Goal: Task Accomplishment & Management: Complete application form

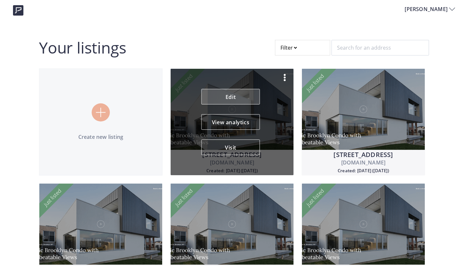
click at [233, 95] on link "Edit" at bounding box center [230, 97] width 58 height 16
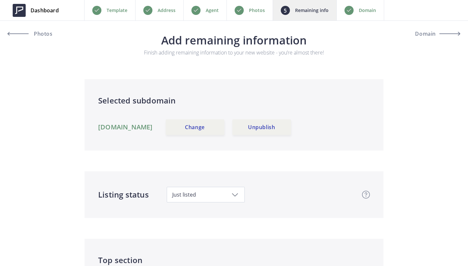
scroll to position [274, 0]
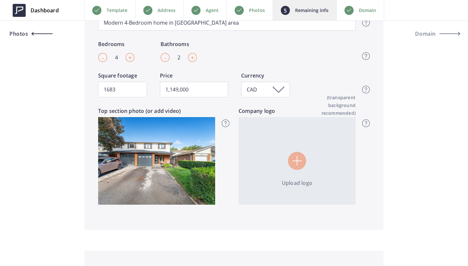
click at [44, 34] on span "Photos" at bounding box center [30, 33] width 45 height 5
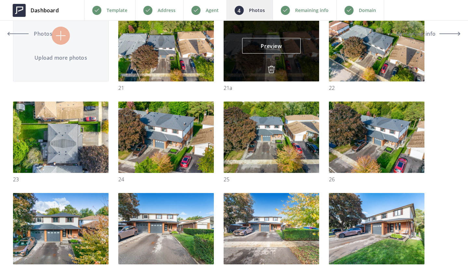
scroll to position [96, 0]
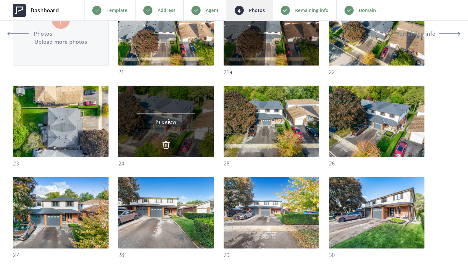
click at [167, 144] on img at bounding box center [166, 145] width 8 height 8
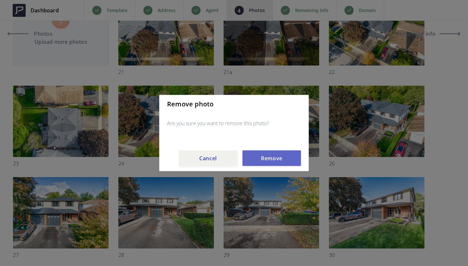
click at [266, 159] on button "Remove" at bounding box center [271, 159] width 58 height 16
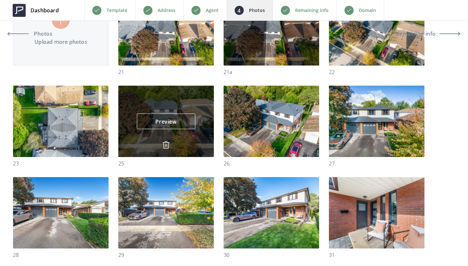
click at [169, 142] on img at bounding box center [166, 145] width 8 height 8
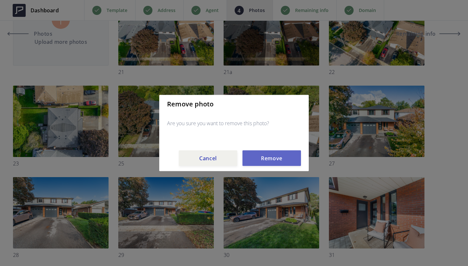
click at [289, 157] on button "Remove" at bounding box center [271, 159] width 58 height 16
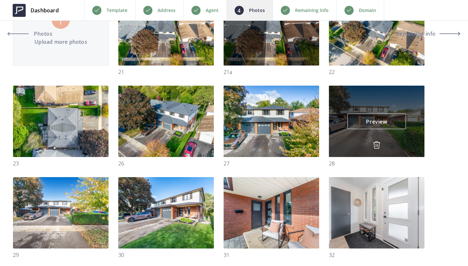
click at [379, 144] on img at bounding box center [376, 145] width 8 height 8
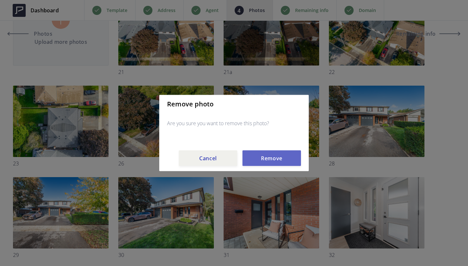
click at [275, 155] on button "Remove" at bounding box center [271, 159] width 58 height 16
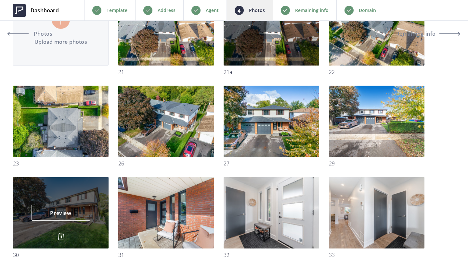
click at [58, 237] on img at bounding box center [61, 237] width 8 height 8
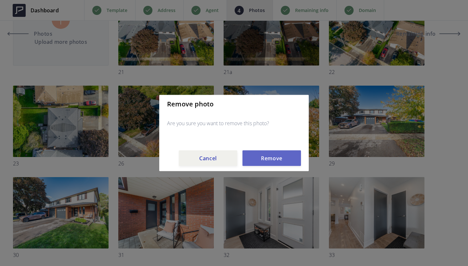
click at [281, 158] on button "Remove" at bounding box center [271, 159] width 58 height 16
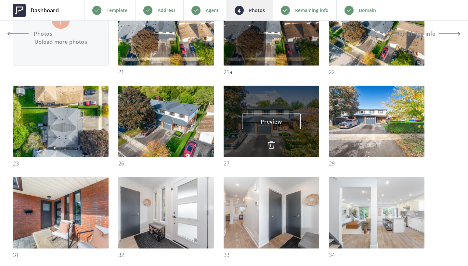
click at [272, 145] on img at bounding box center [271, 145] width 8 height 8
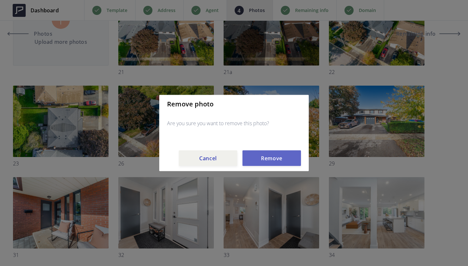
click at [278, 160] on button "Remove" at bounding box center [271, 159] width 58 height 16
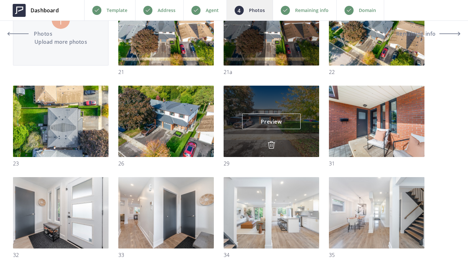
click at [271, 144] on img at bounding box center [271, 145] width 8 height 8
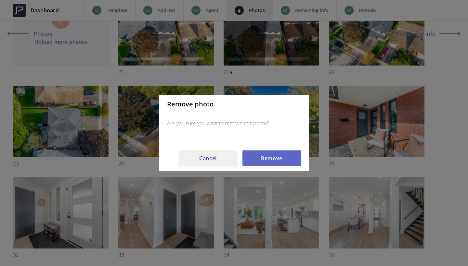
click at [278, 158] on button "Remove" at bounding box center [271, 159] width 58 height 16
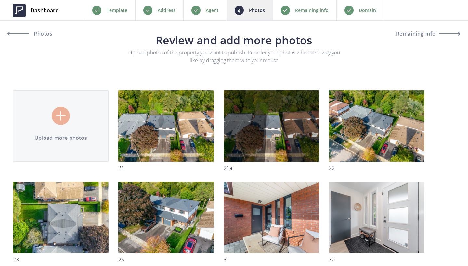
scroll to position [0, 0]
type input "C:\fakepath\28_Edited.jpg"
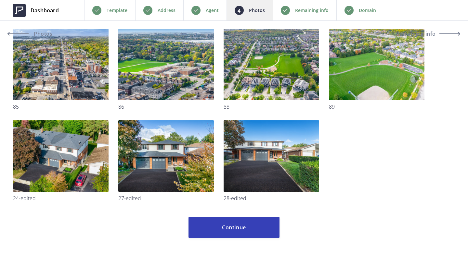
scroll to position [1435, 0]
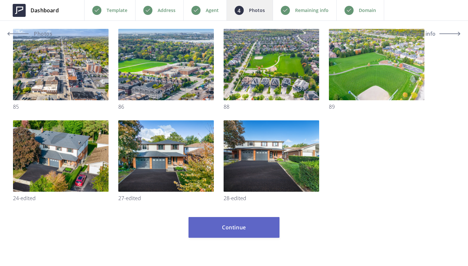
click at [245, 229] on button "Continue" at bounding box center [233, 227] width 91 height 21
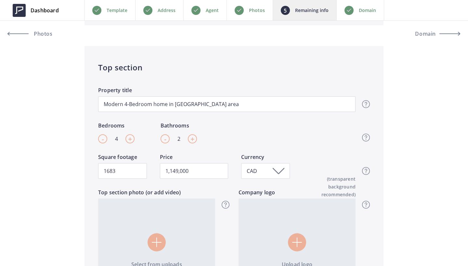
scroll to position [350, 0]
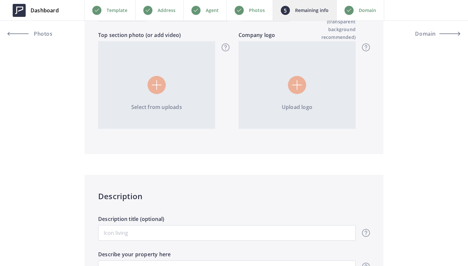
click at [152, 79] on div at bounding box center [156, 85] width 18 height 18
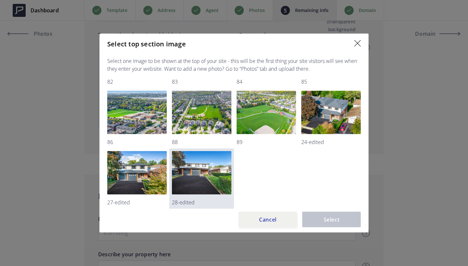
scroll to position [897, 0]
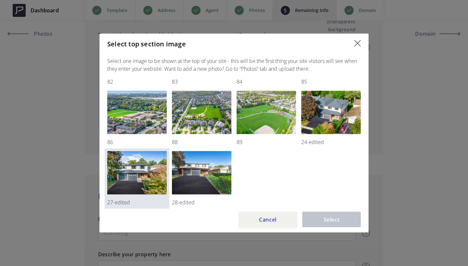
click at [142, 181] on img at bounding box center [136, 173] width 59 height 44
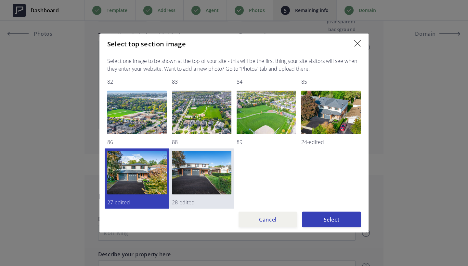
click at [196, 186] on img at bounding box center [201, 173] width 59 height 44
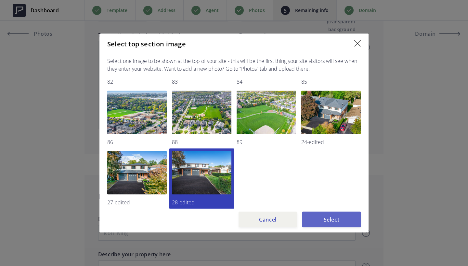
click at [322, 221] on button "Select" at bounding box center [331, 220] width 58 height 16
type input "1,149,000"
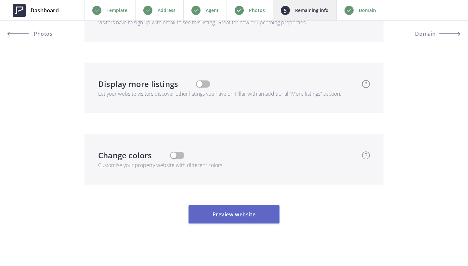
scroll to position [2230, 0]
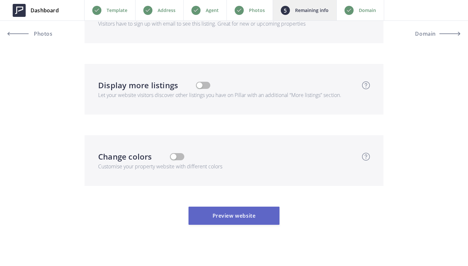
click at [228, 209] on button "Preview website" at bounding box center [233, 216] width 91 height 18
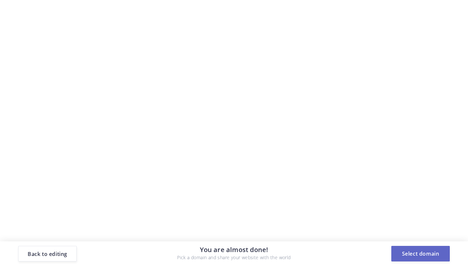
click at [418, 252] on button "Select domain" at bounding box center [420, 254] width 58 height 16
